Goal: Check status: Check status

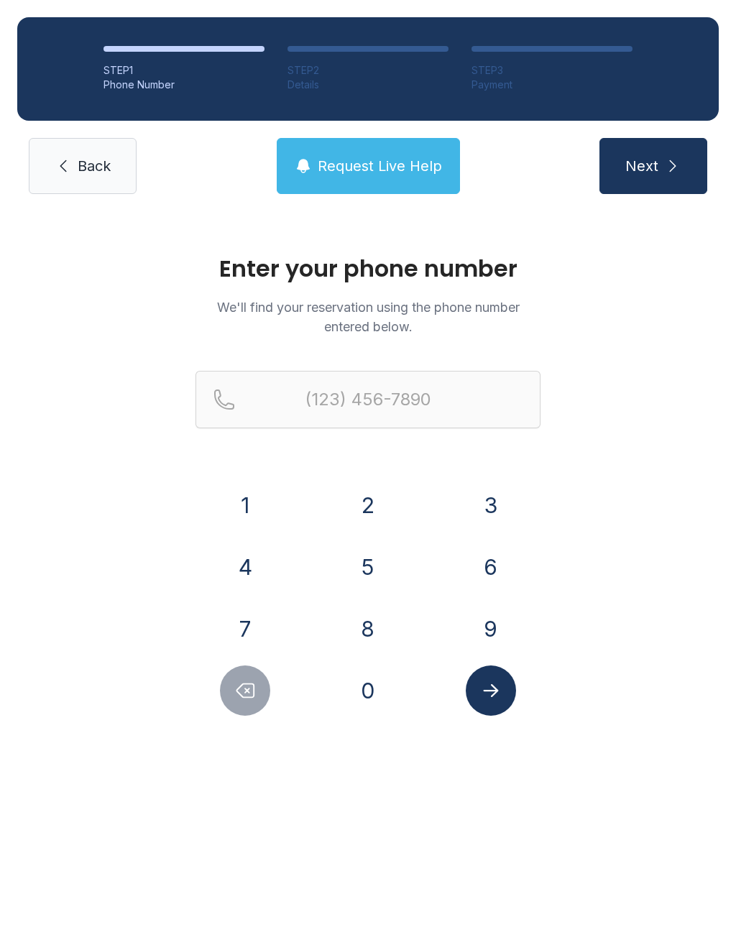
click at [361, 624] on button "8" at bounding box center [368, 629] width 50 height 50
click at [356, 489] on button "2" at bounding box center [368, 505] width 50 height 50
click at [368, 609] on button "8" at bounding box center [368, 629] width 50 height 50
click at [242, 623] on button "7" at bounding box center [245, 629] width 50 height 50
click at [228, 497] on button "1" at bounding box center [245, 505] width 50 height 50
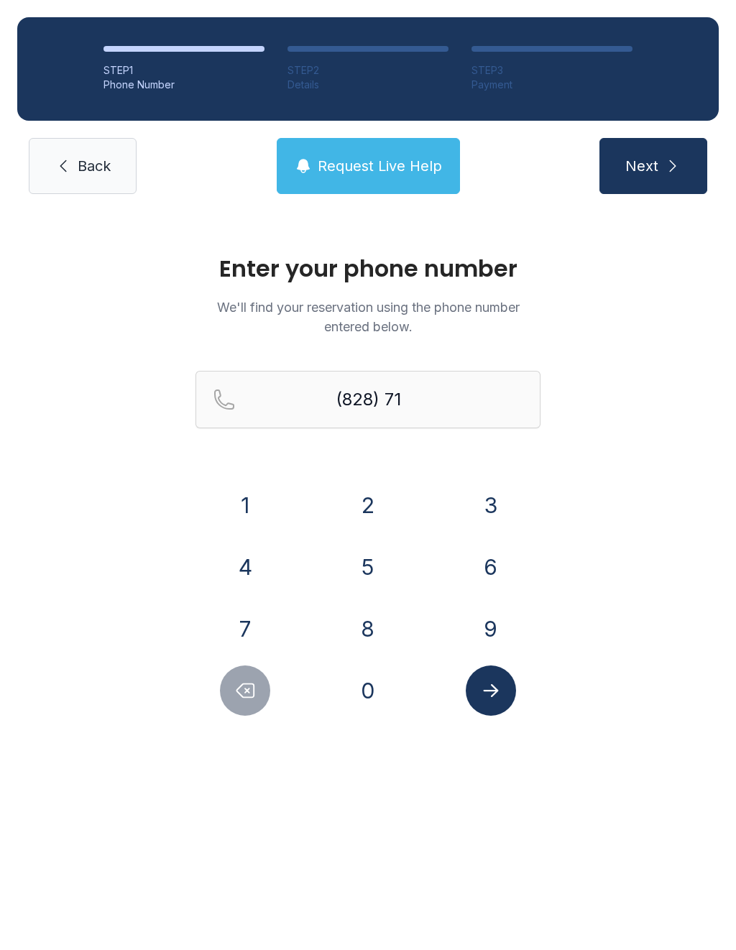
click at [498, 500] on button "3" at bounding box center [491, 505] width 50 height 50
click at [261, 554] on button "4" at bounding box center [245, 567] width 50 height 50
click at [382, 680] on button "0" at bounding box center [368, 691] width 50 height 50
click at [366, 492] on button "2" at bounding box center [368, 505] width 50 height 50
click at [482, 622] on button "9" at bounding box center [491, 629] width 50 height 50
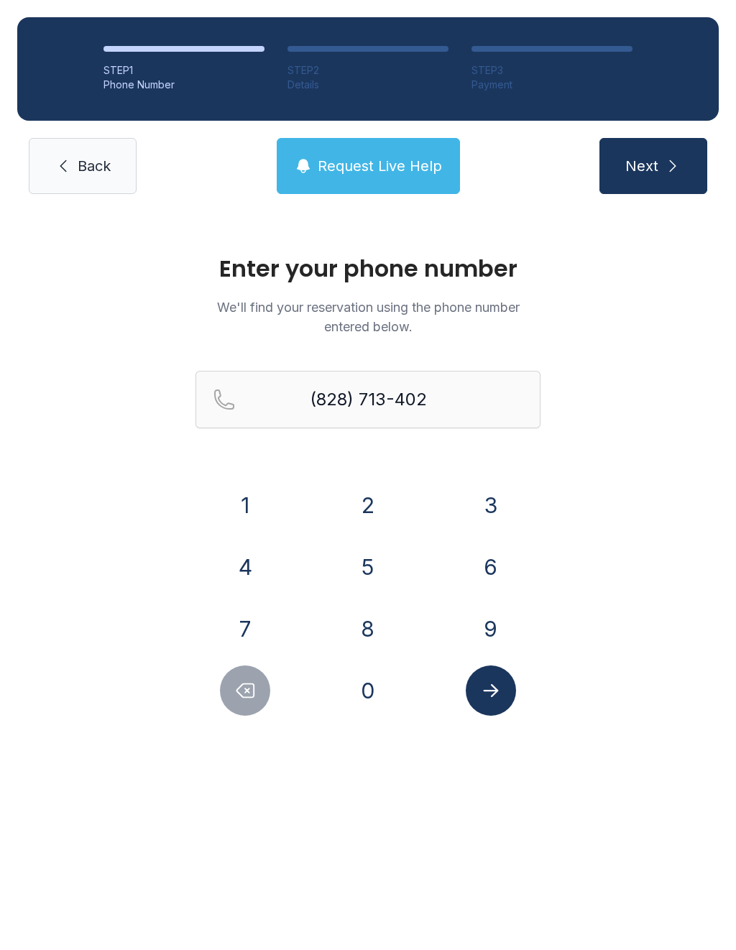
type input "[PHONE_NUMBER]"
click at [490, 698] on icon "Submit lookup form" at bounding box center [491, 691] width 22 height 22
click at [494, 692] on icon "Submit lookup form" at bounding box center [490, 690] width 15 height 13
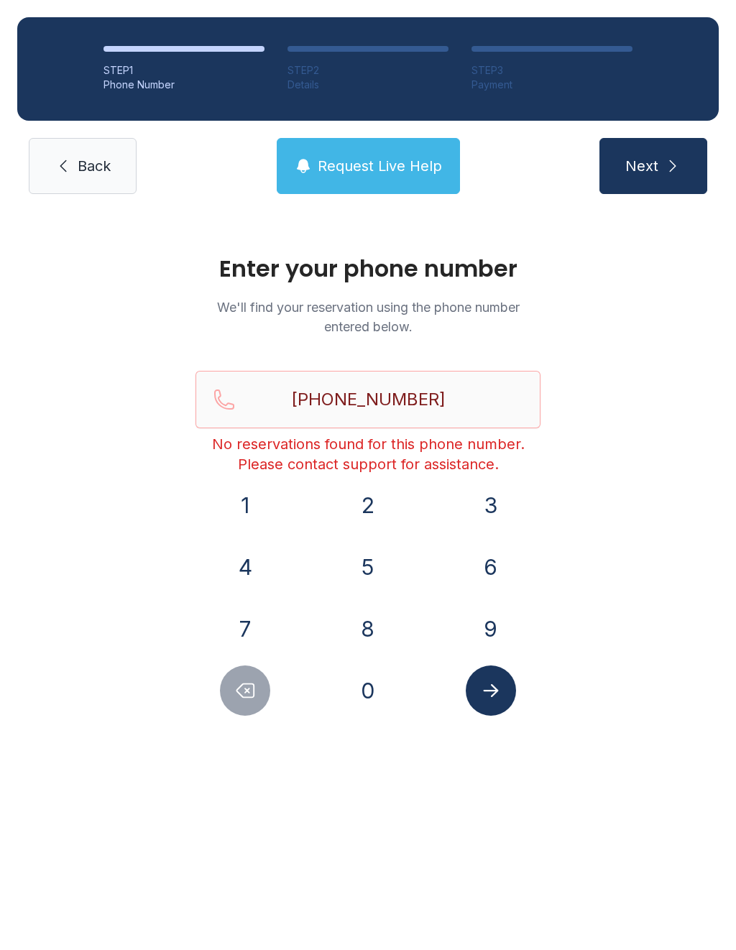
click at [89, 139] on link "Back" at bounding box center [83, 166] width 108 height 56
